Goal: Task Accomplishment & Management: Complete application form

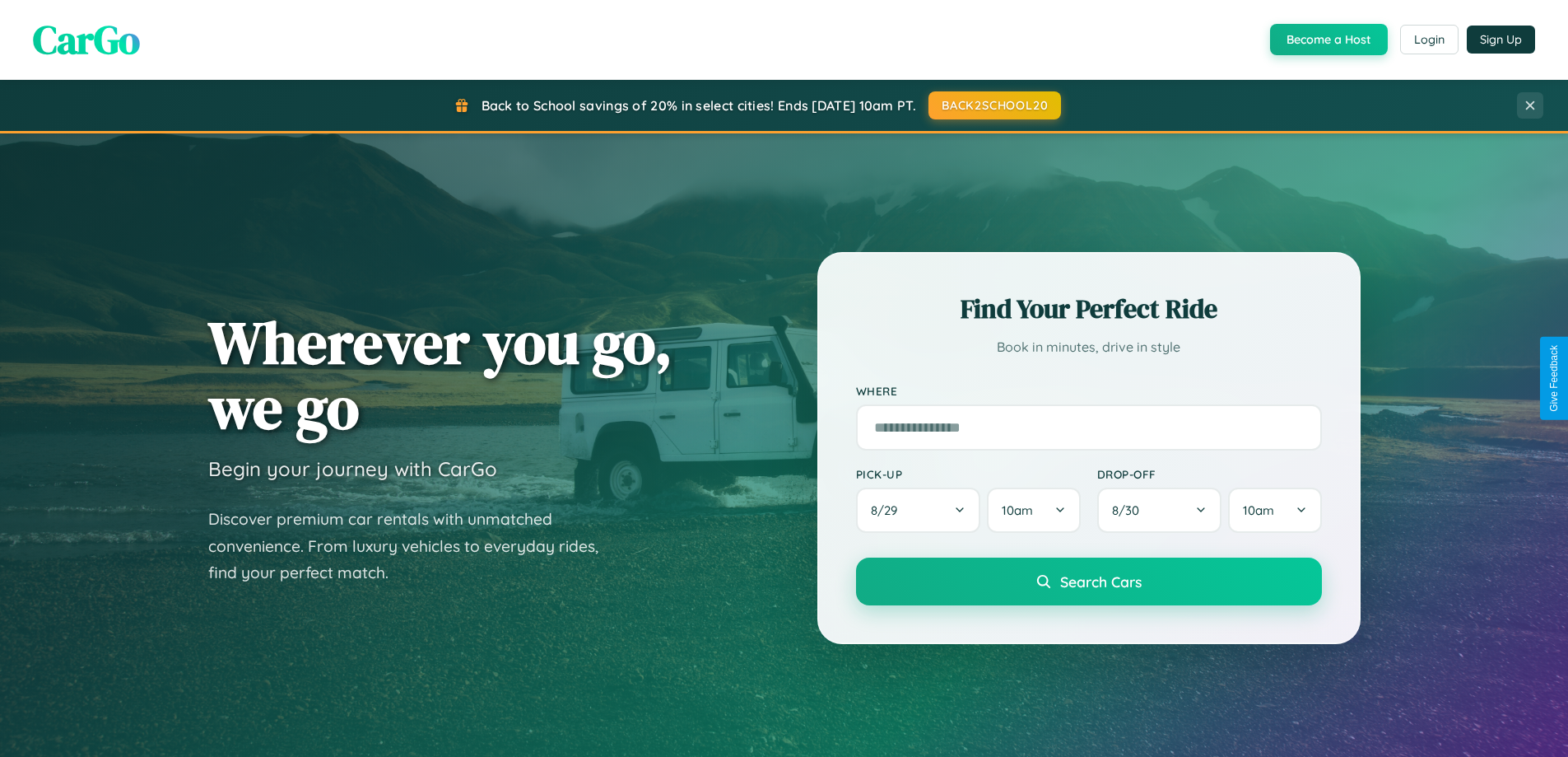
scroll to position [3169, 0]
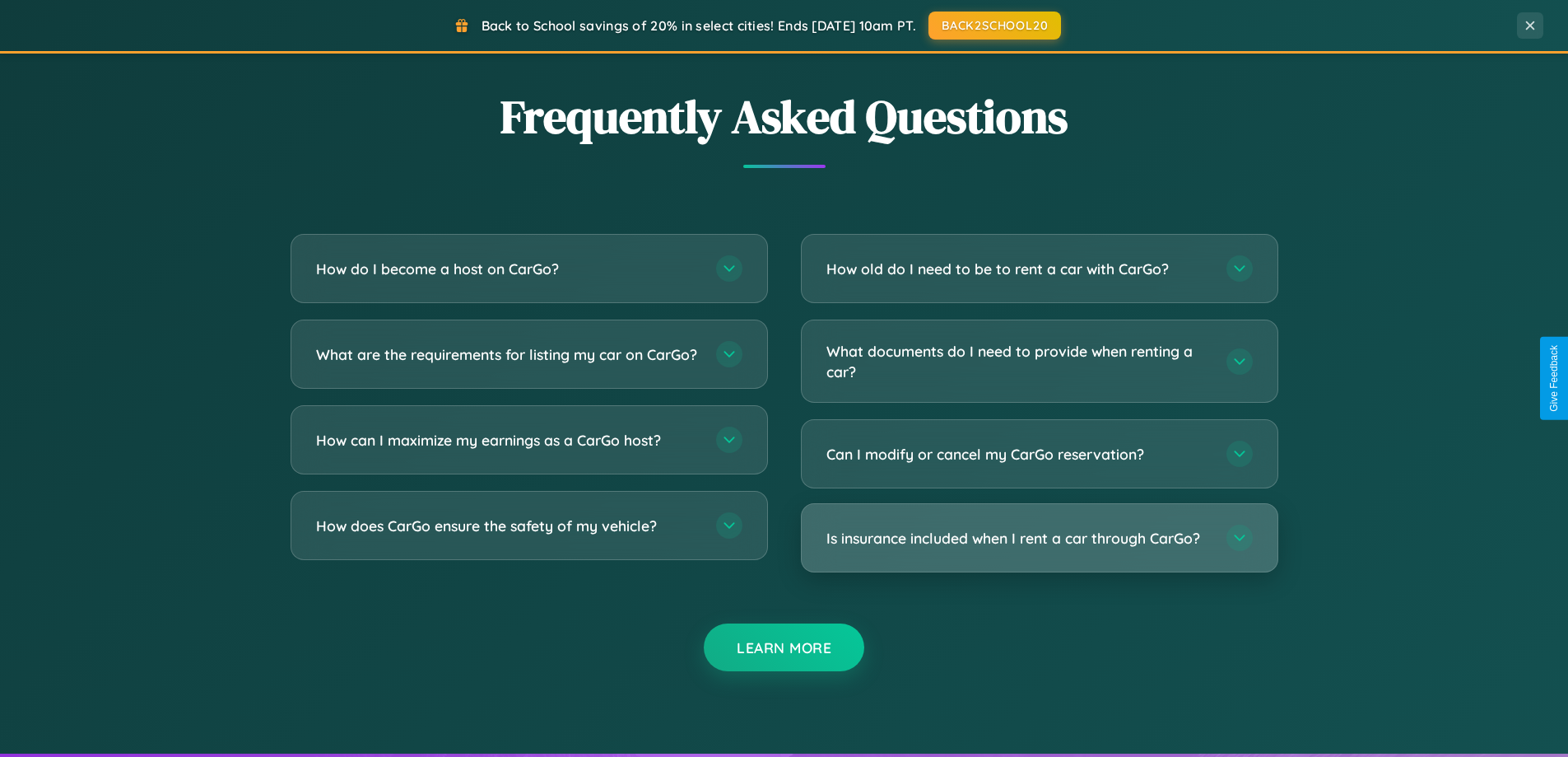
click at [1038, 538] on h3 "Is insurance included when I rent a car through CarGo?" at bounding box center [1018, 538] width 384 height 21
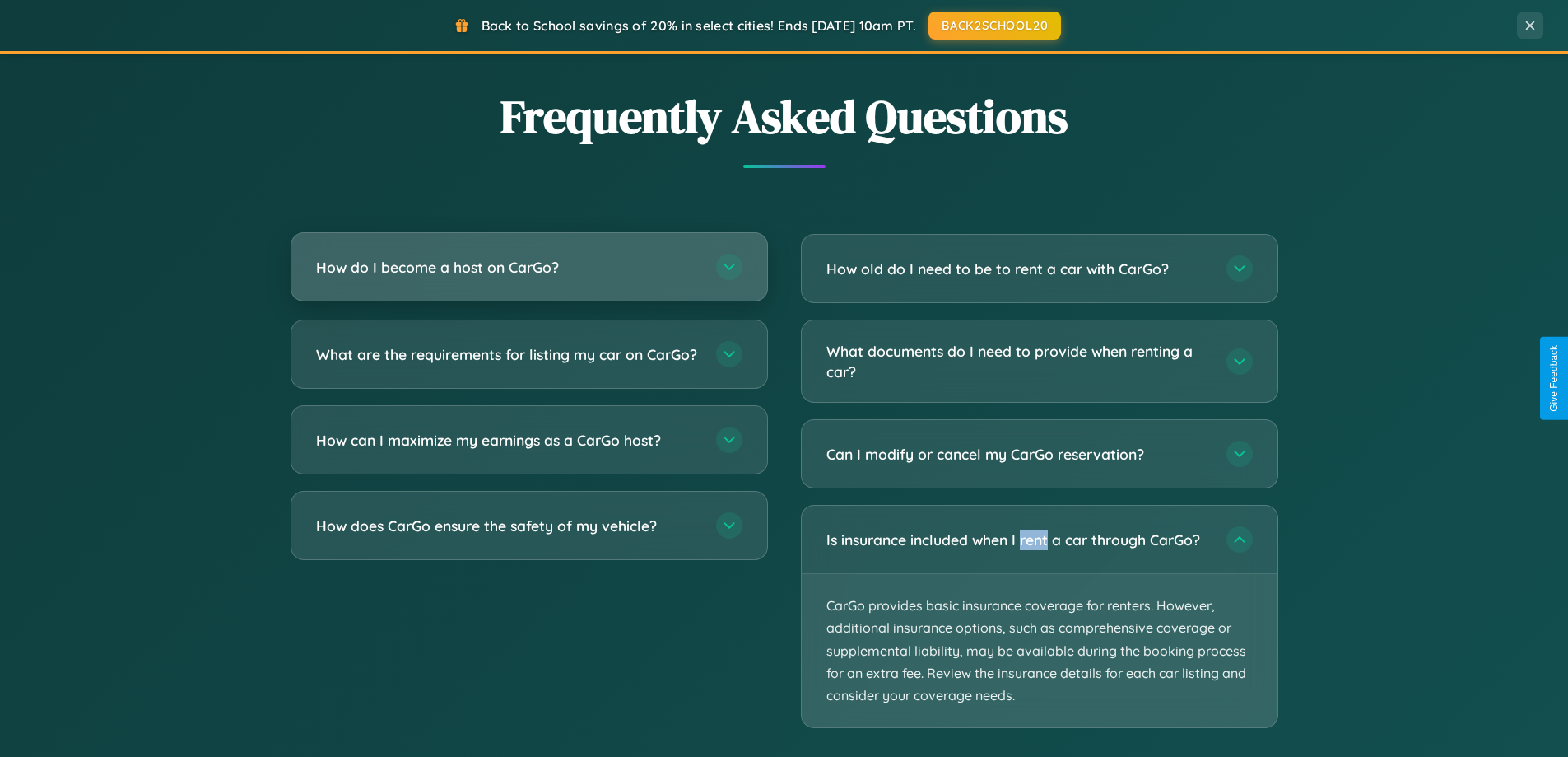
click at [529, 267] on h3 "How do I become a host on CarGo?" at bounding box center [508, 266] width 384 height 21
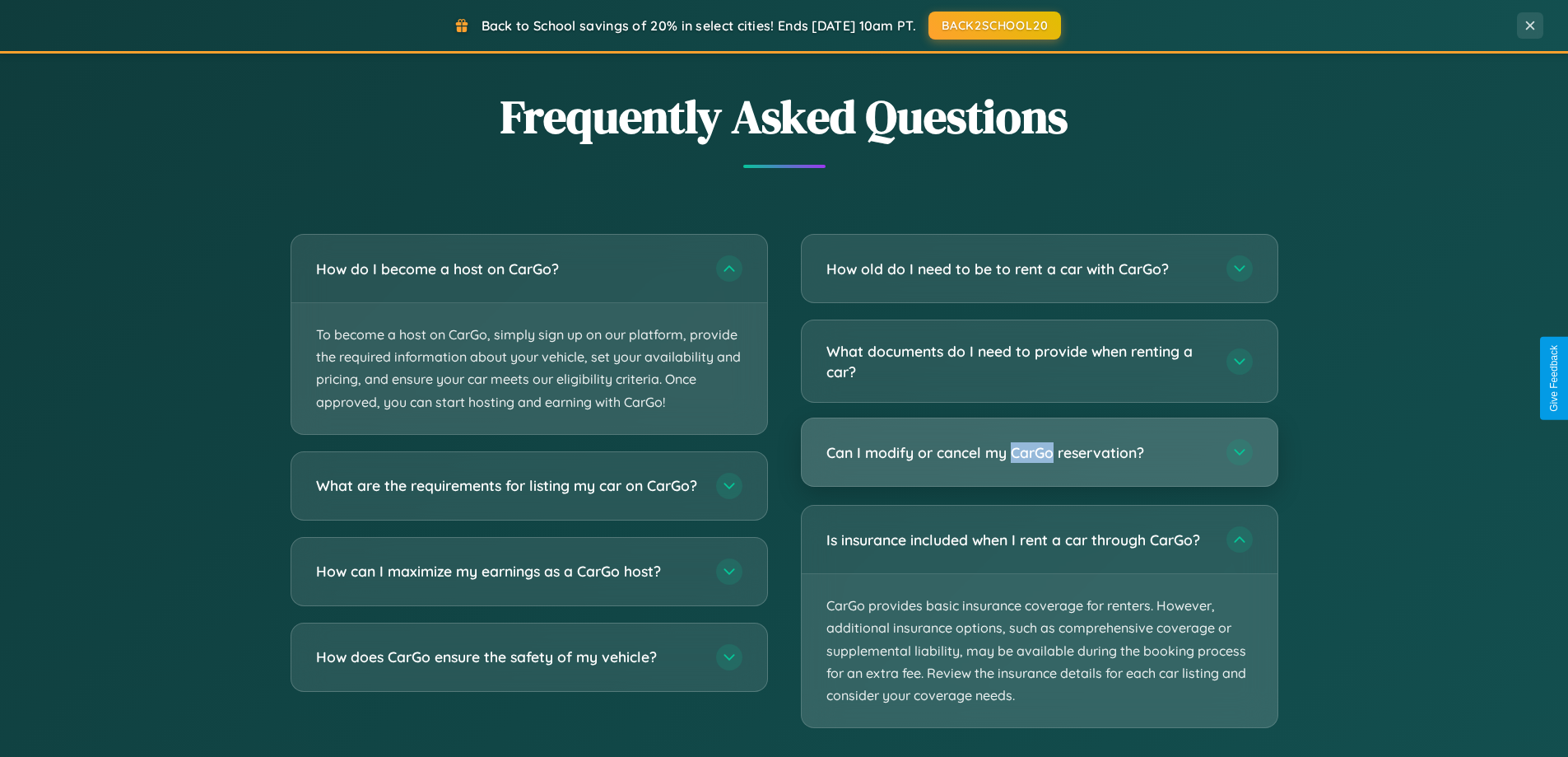
click at [1038, 453] on h3 "Can I modify or cancel my CarGo reservation?" at bounding box center [1018, 452] width 384 height 21
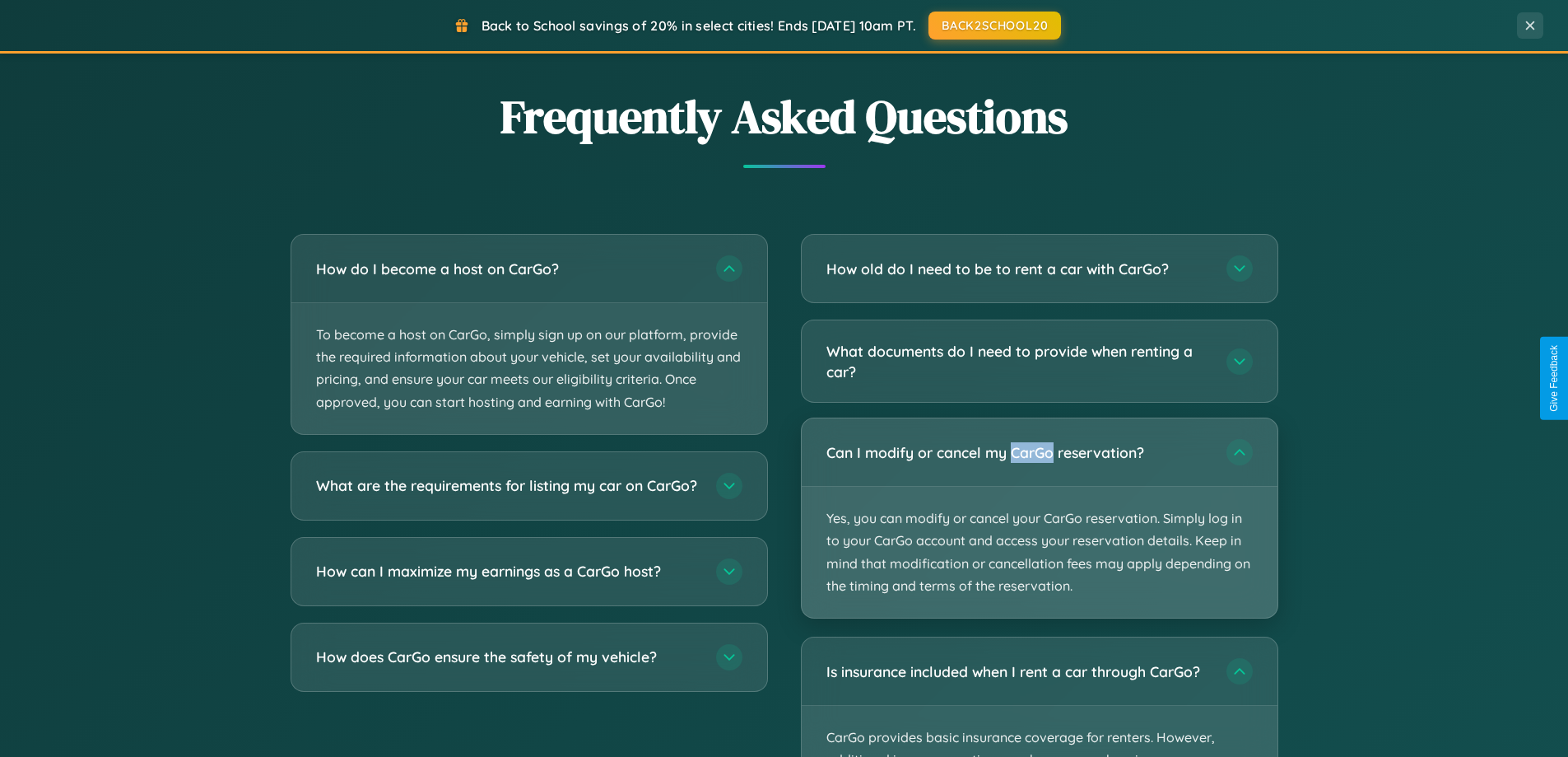
click at [1038, 518] on p "Yes, you can modify or cancel your CarGo reservation. Simply log in to your Car…" at bounding box center [1039, 552] width 476 height 131
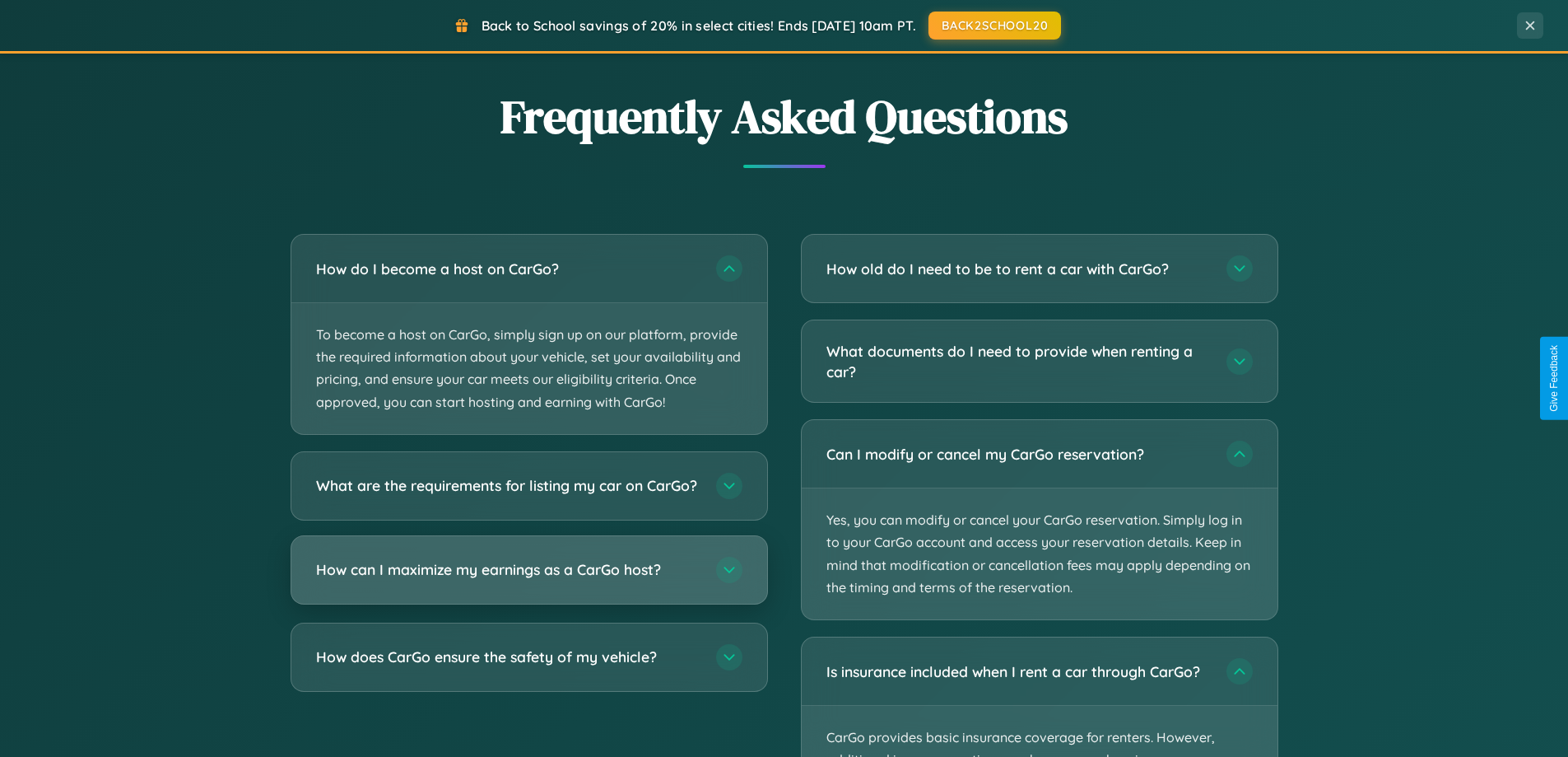
click at [529, 580] on h3 "How can I maximize my earnings as a CarGo host?" at bounding box center [508, 569] width 384 height 21
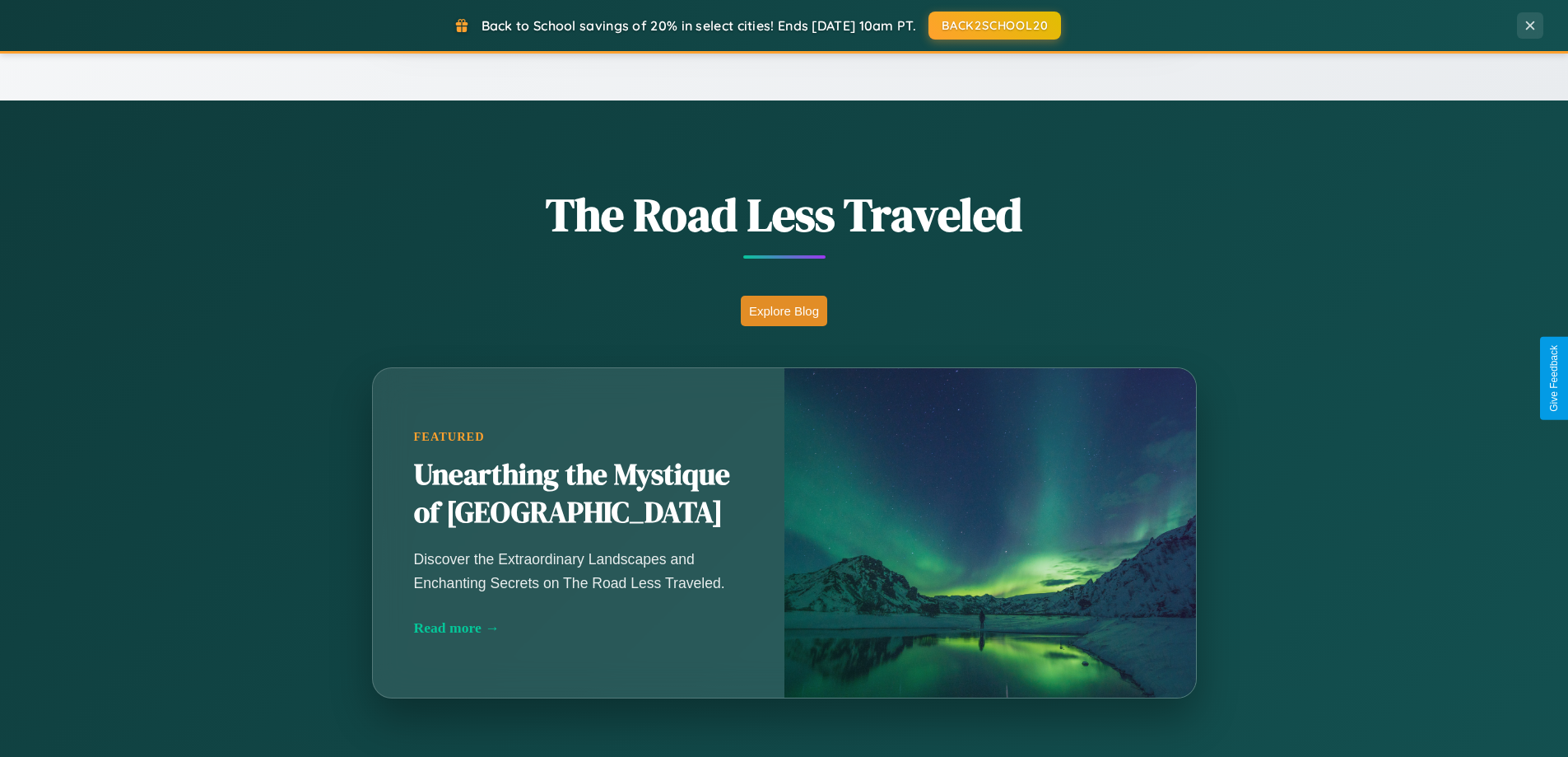
scroll to position [710, 0]
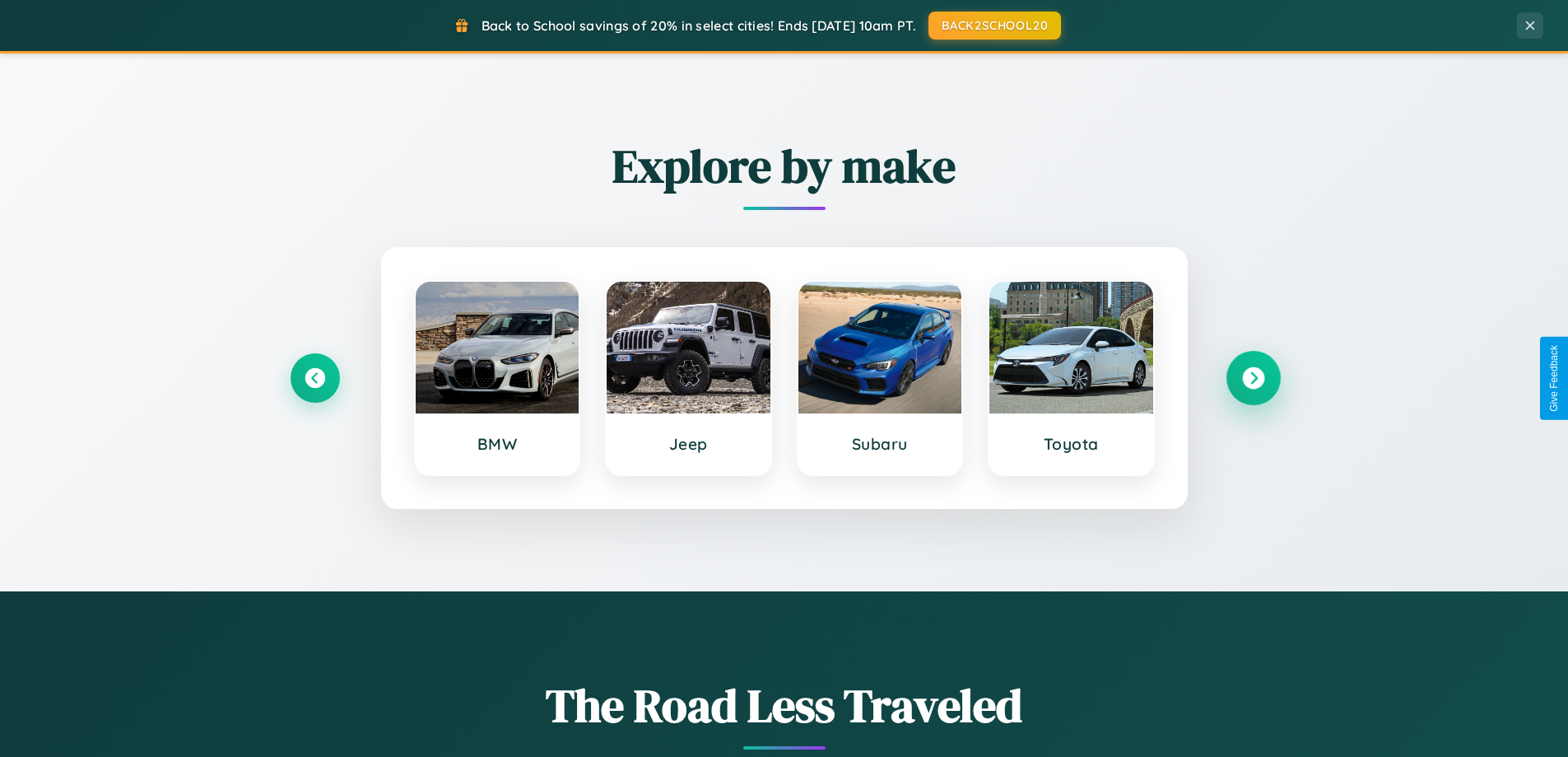
click at [1253, 378] on icon at bounding box center [1253, 378] width 23 height 23
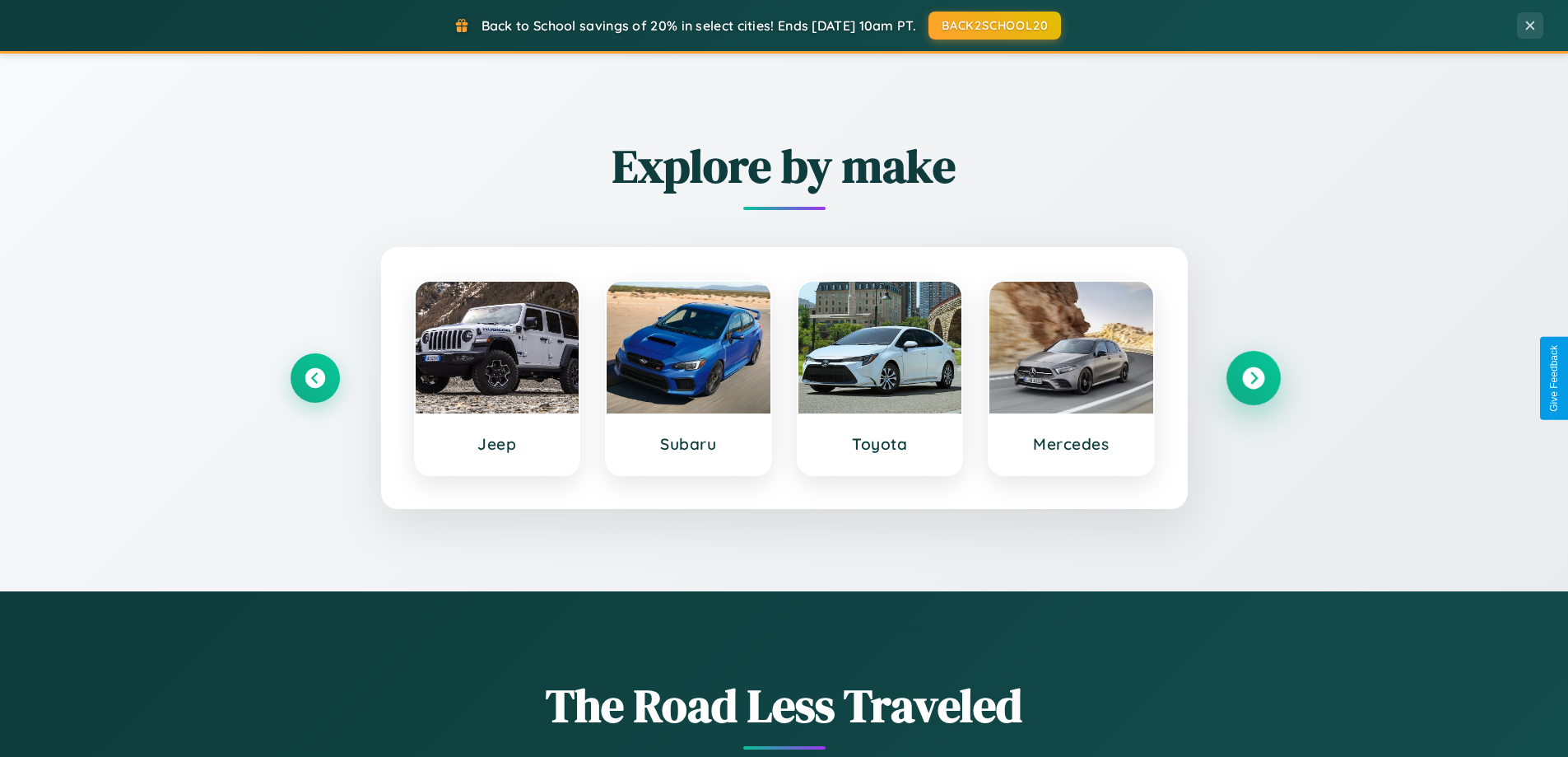
click at [1253, 378] on icon at bounding box center [1253, 378] width 23 height 23
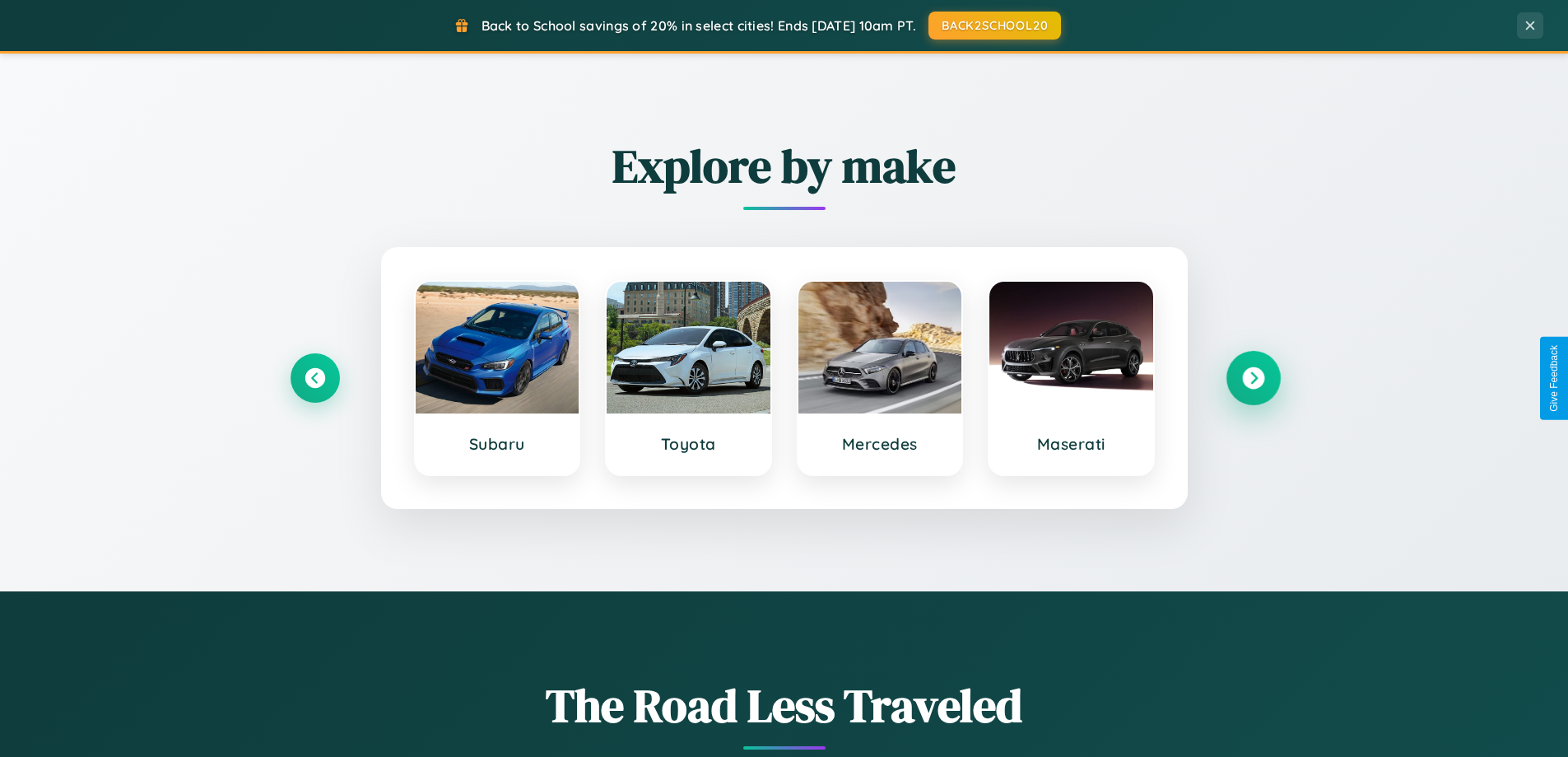
click at [1253, 378] on icon at bounding box center [1253, 378] width 23 height 23
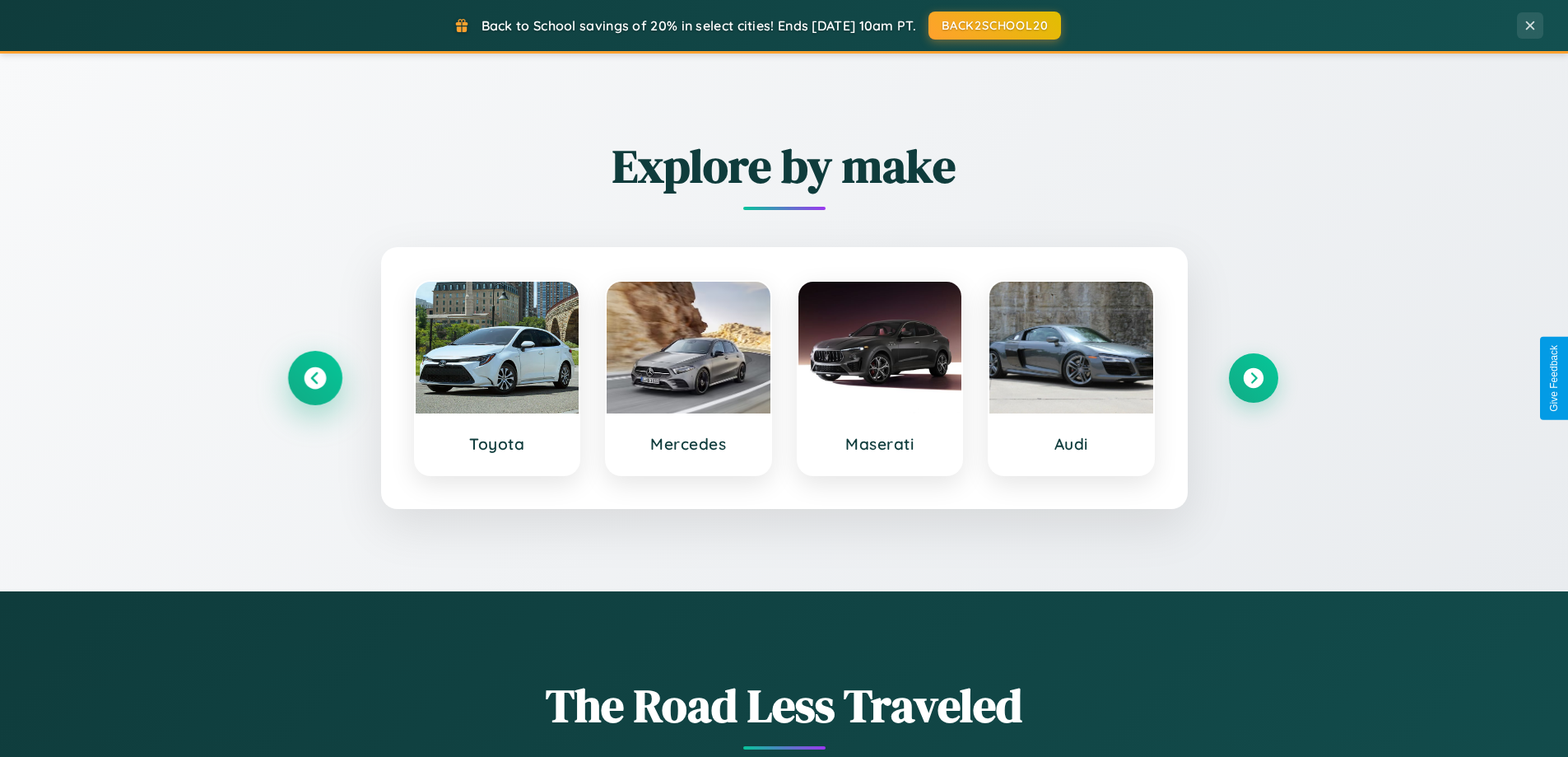
click at [314, 378] on icon at bounding box center [314, 378] width 23 height 23
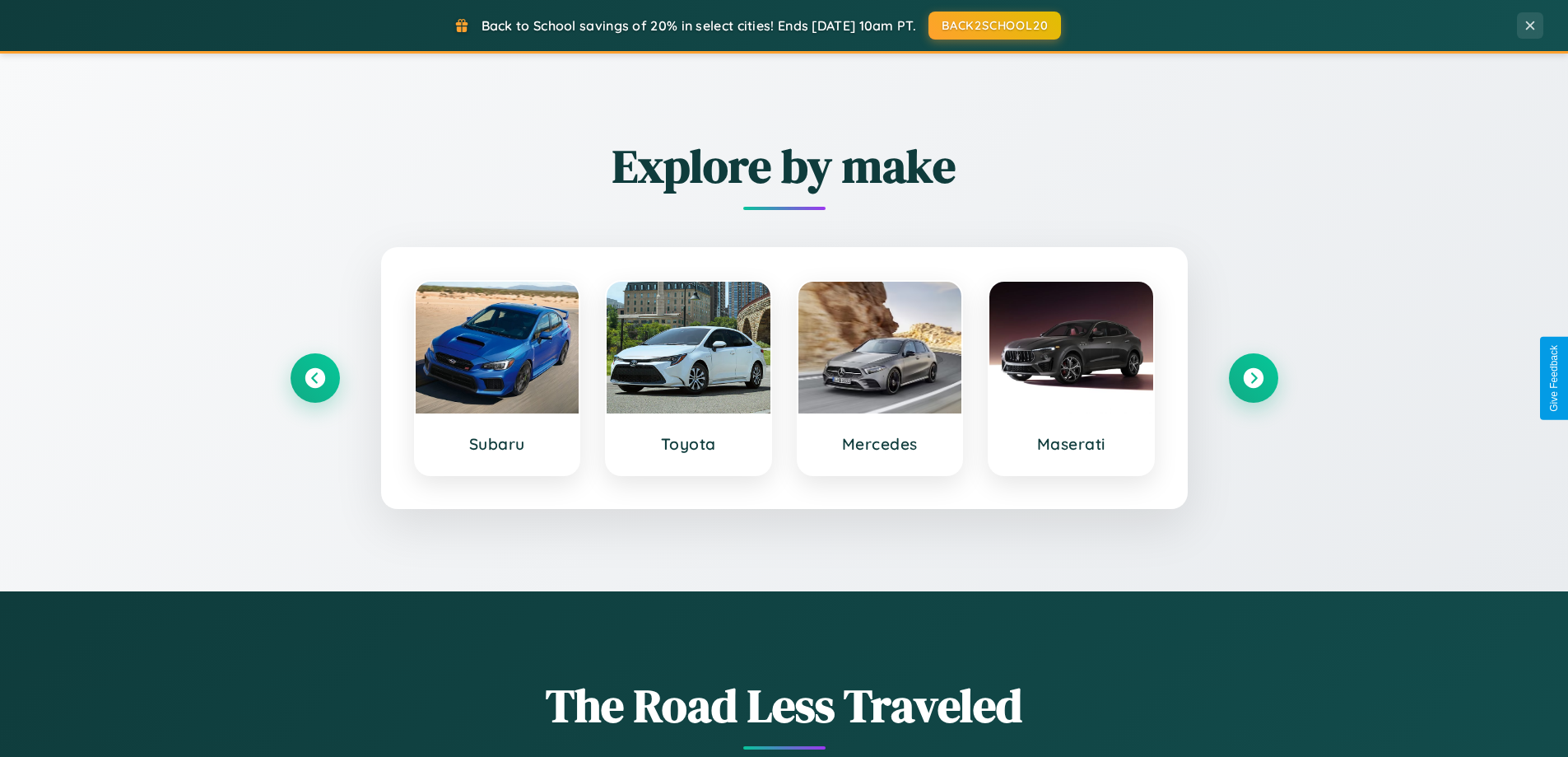
scroll to position [0, 0]
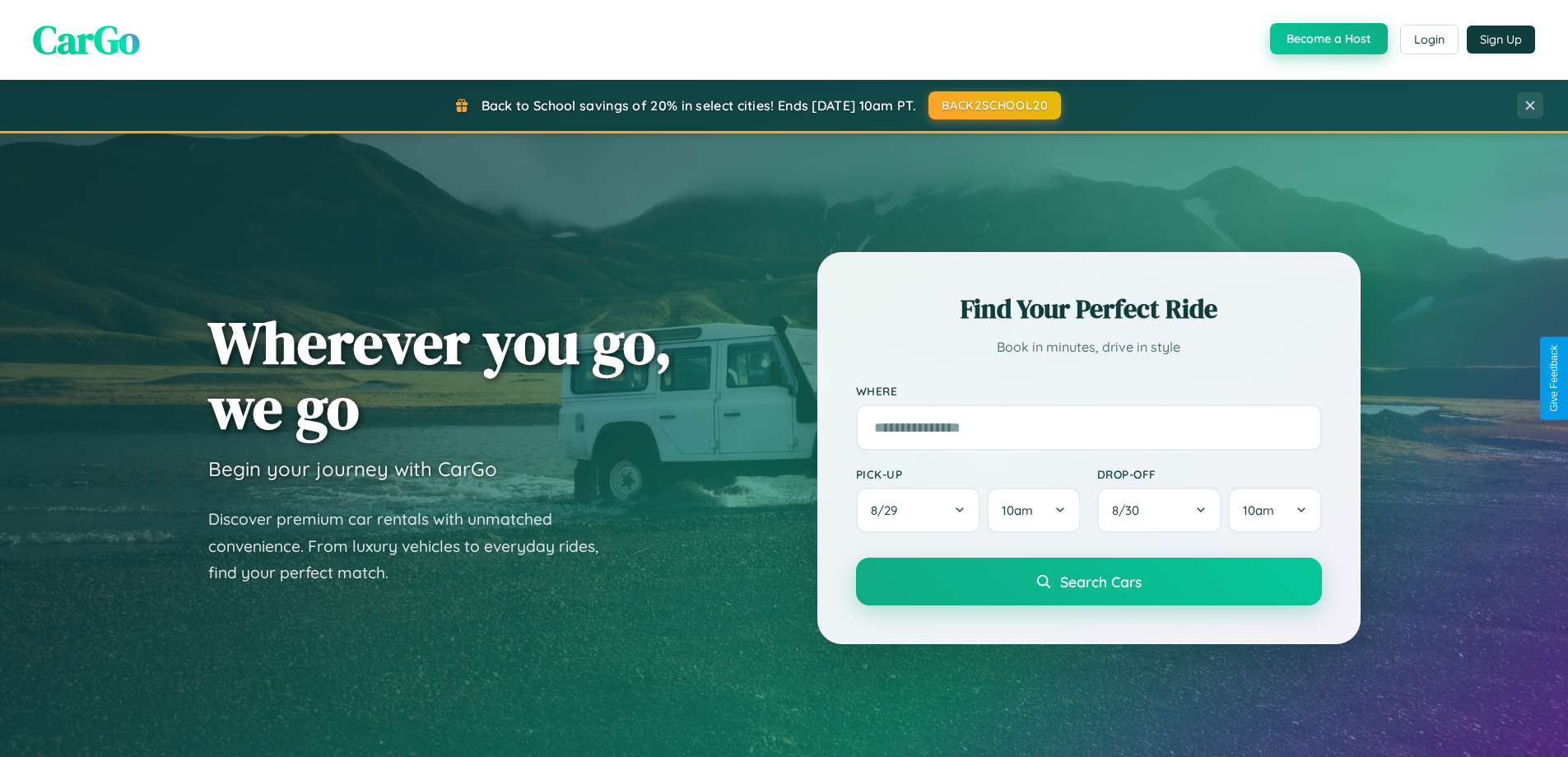
click at [1327, 39] on button "Become a Host" at bounding box center [1329, 39] width 117 height 31
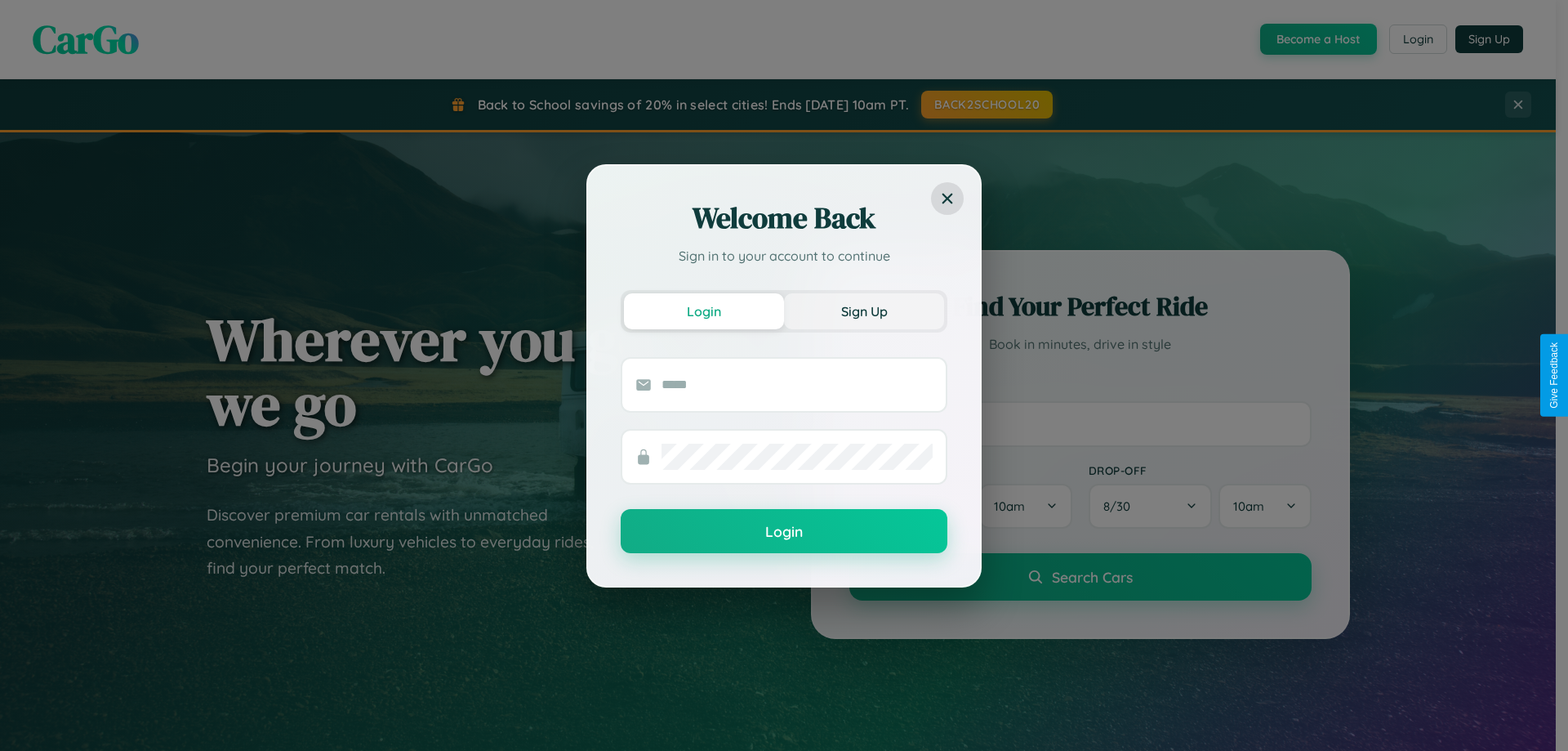
click at [864, 311] on button "Sign Up" at bounding box center [863, 311] width 160 height 36
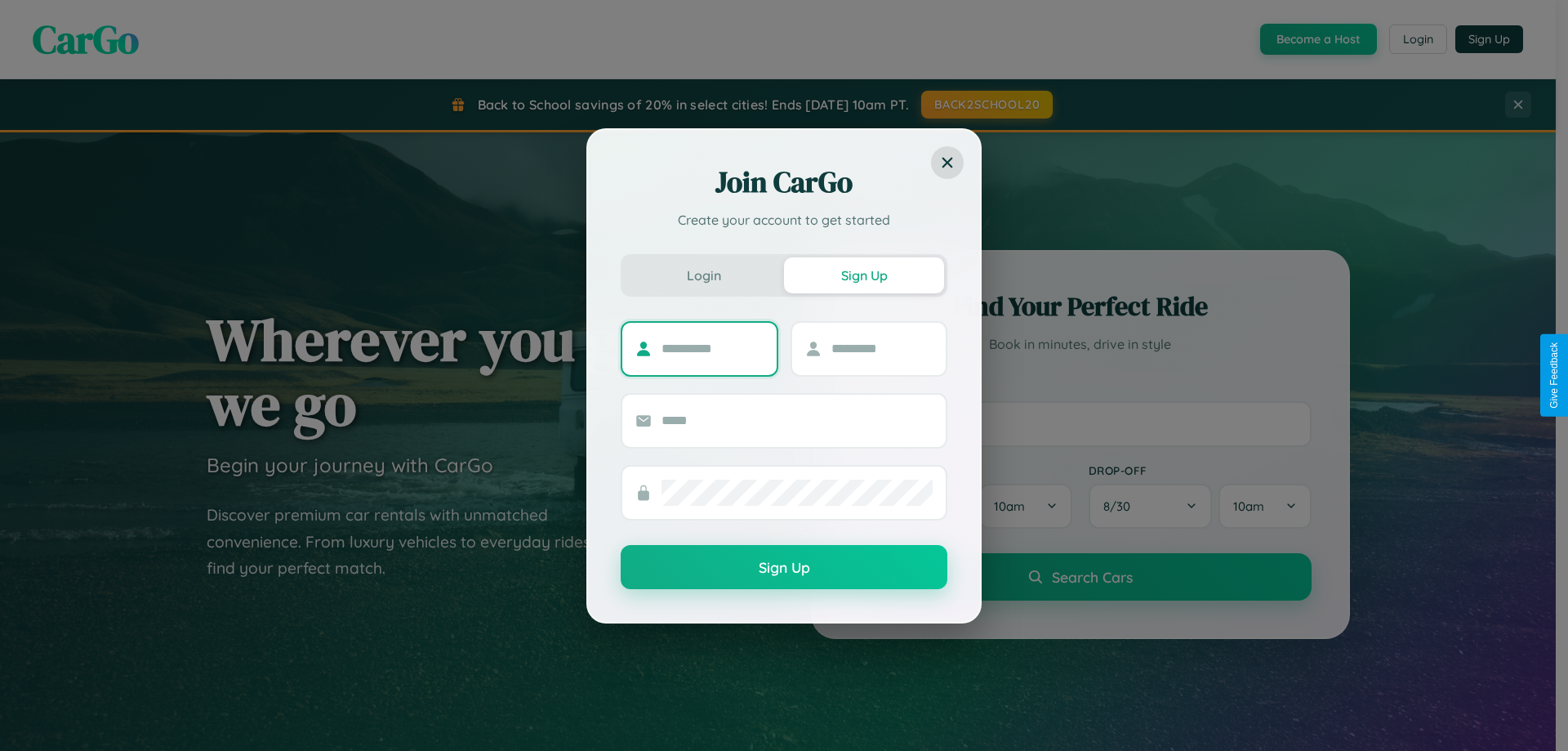
click at [712, 348] on input "text" at bounding box center [712, 349] width 102 height 26
type input "******"
click at [881, 348] on input "text" at bounding box center [882, 349] width 102 height 26
type input "*****"
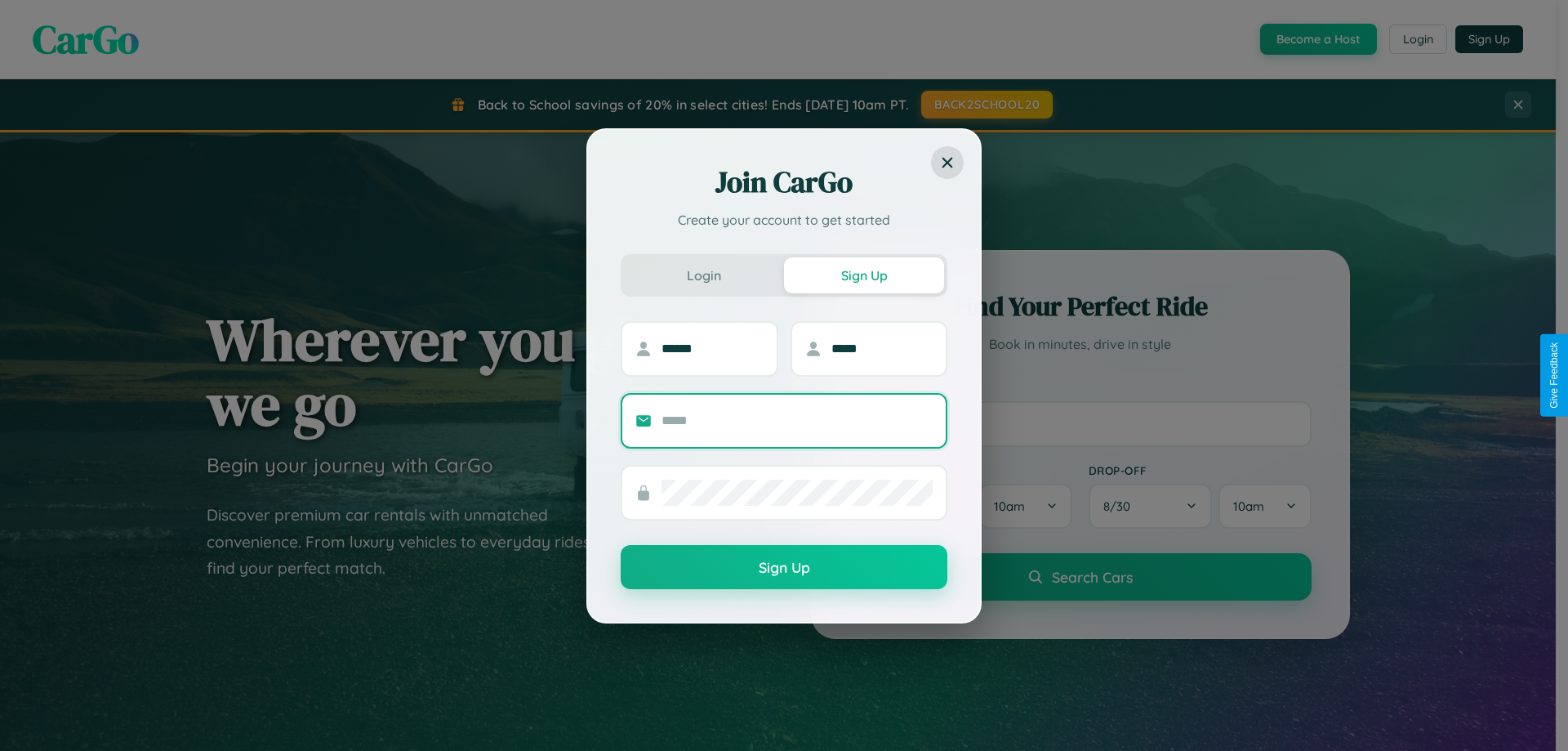
click at [797, 420] on input "text" at bounding box center [796, 421] width 271 height 26
type input "**********"
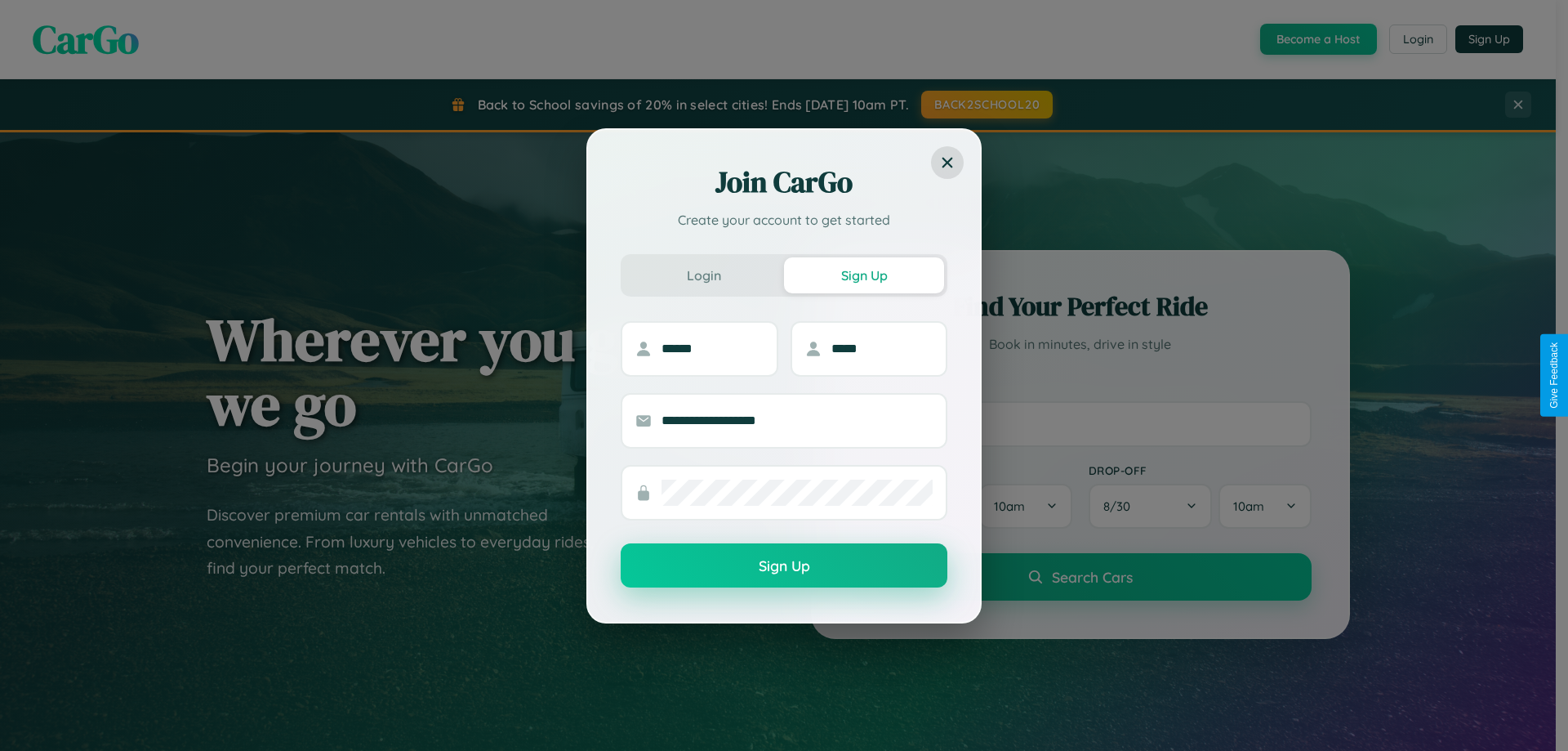
click at [784, 566] on button "Sign Up" at bounding box center [784, 564] width 326 height 44
